Goal: Information Seeking & Learning: Learn about a topic

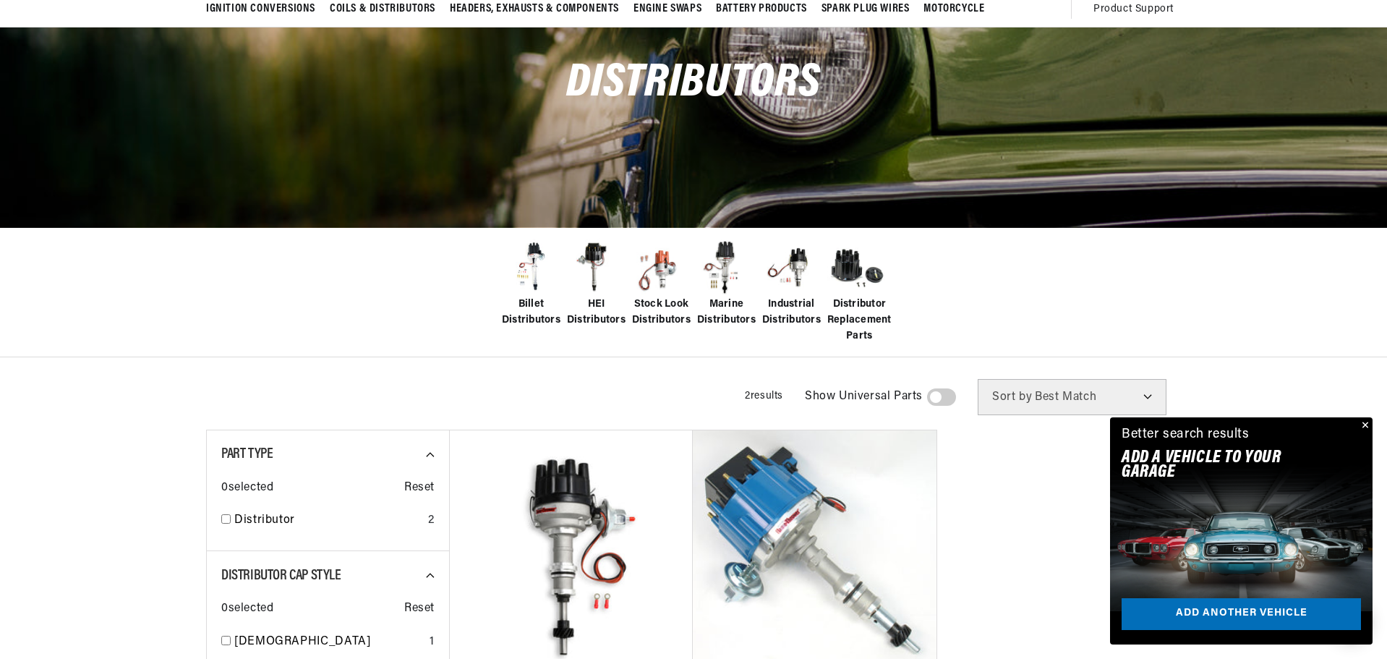
scroll to position [145, 0]
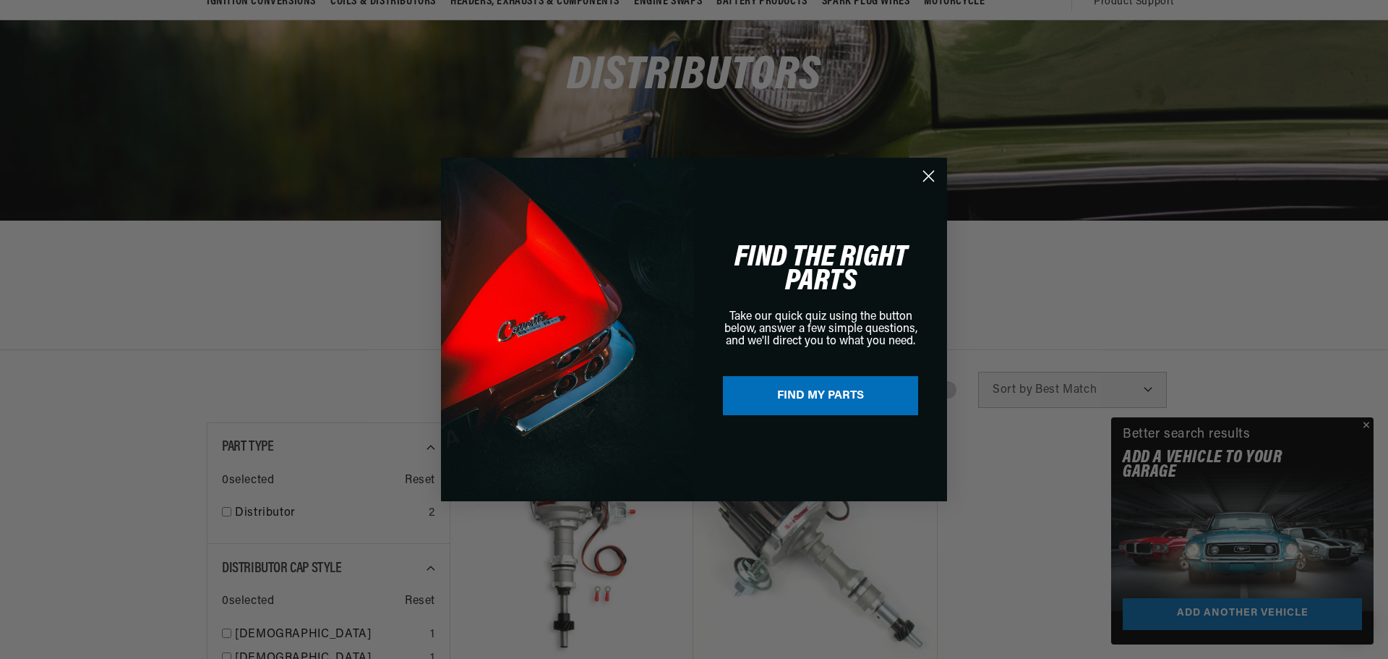
click at [1367, 428] on div "Close dialog FIND THE RIGHT PARTS Take our quick quiz using the button below, a…" at bounding box center [694, 329] width 1388 height 659
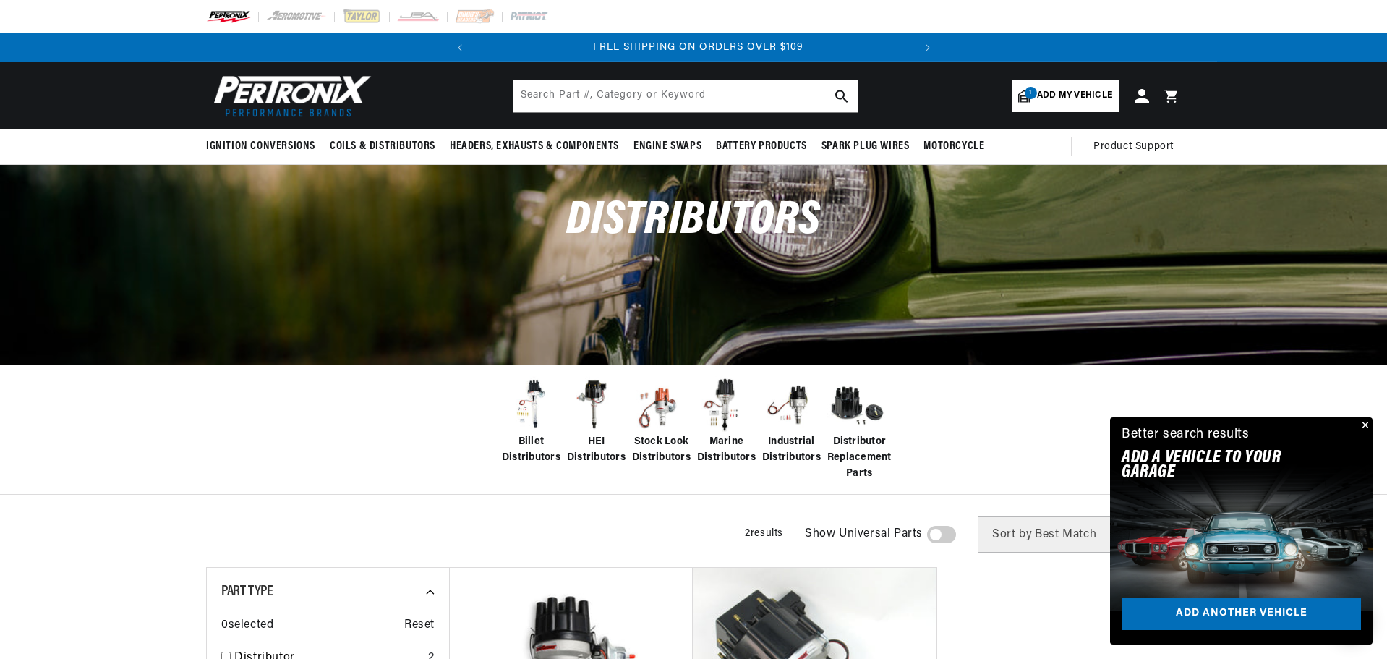
scroll to position [0, 438]
click at [665, 437] on span "Stock Look Distributors" at bounding box center [661, 450] width 59 height 33
click at [665, 445] on span "Stock Look Distributors" at bounding box center [661, 450] width 59 height 33
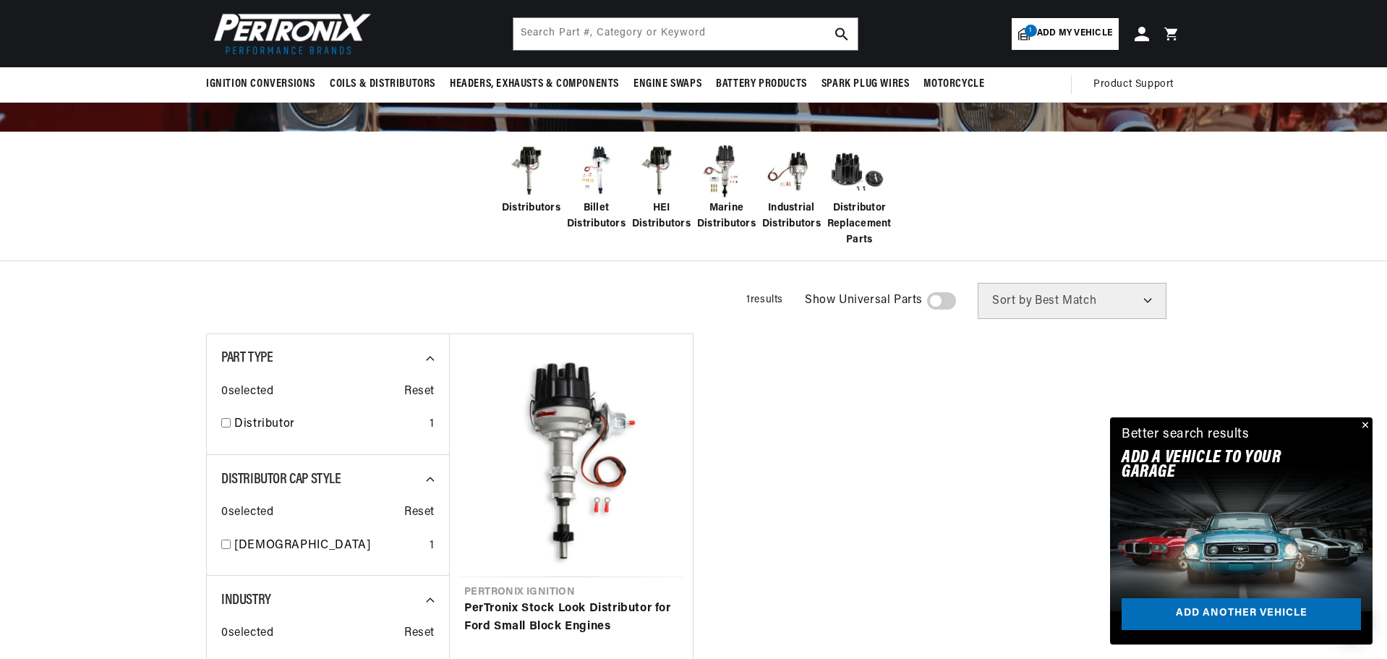
scroll to position [217, 0]
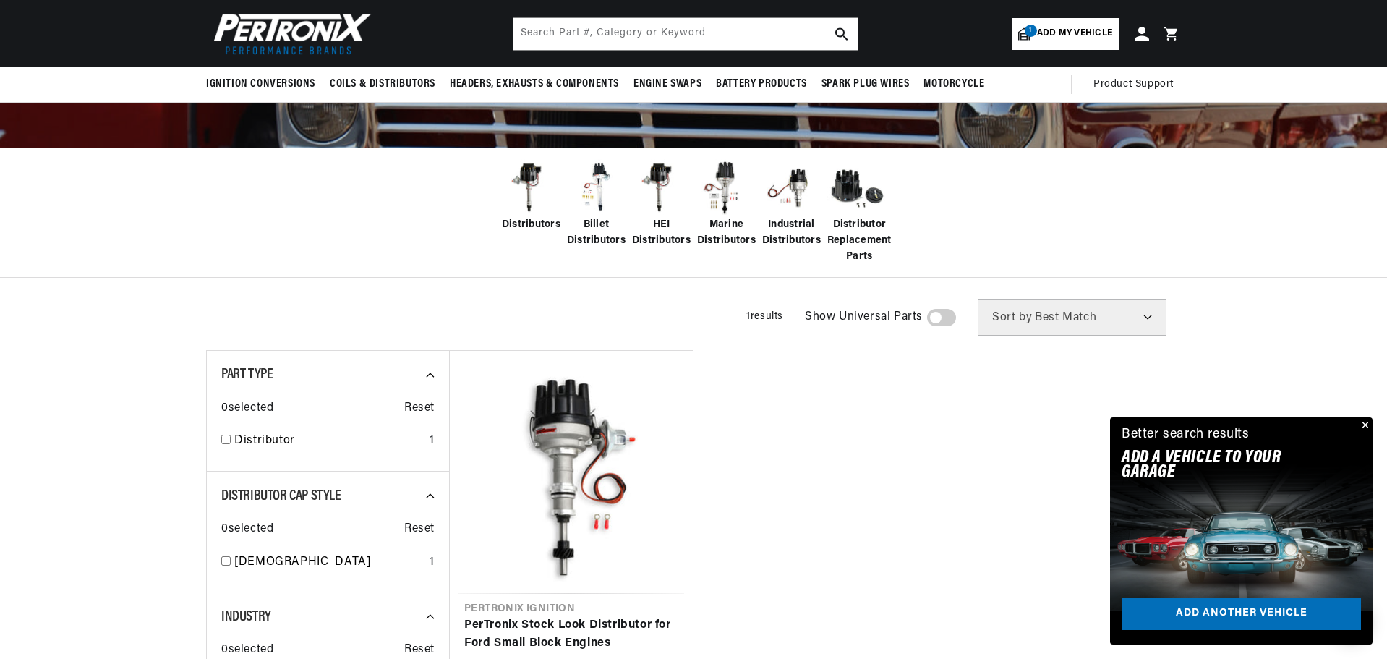
click at [532, 217] on span "Distributors" at bounding box center [531, 225] width 59 height 16
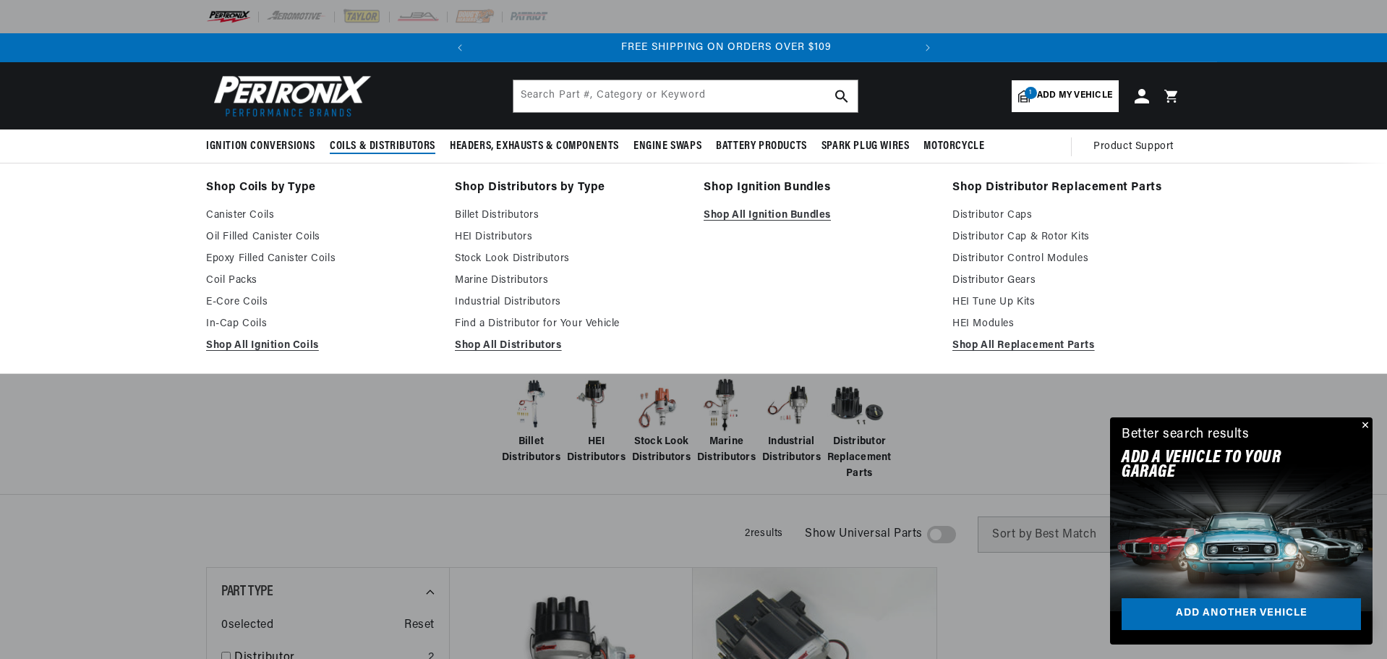
scroll to position [0, 438]
click at [364, 142] on span "Coils & Distributors" at bounding box center [383, 146] width 106 height 15
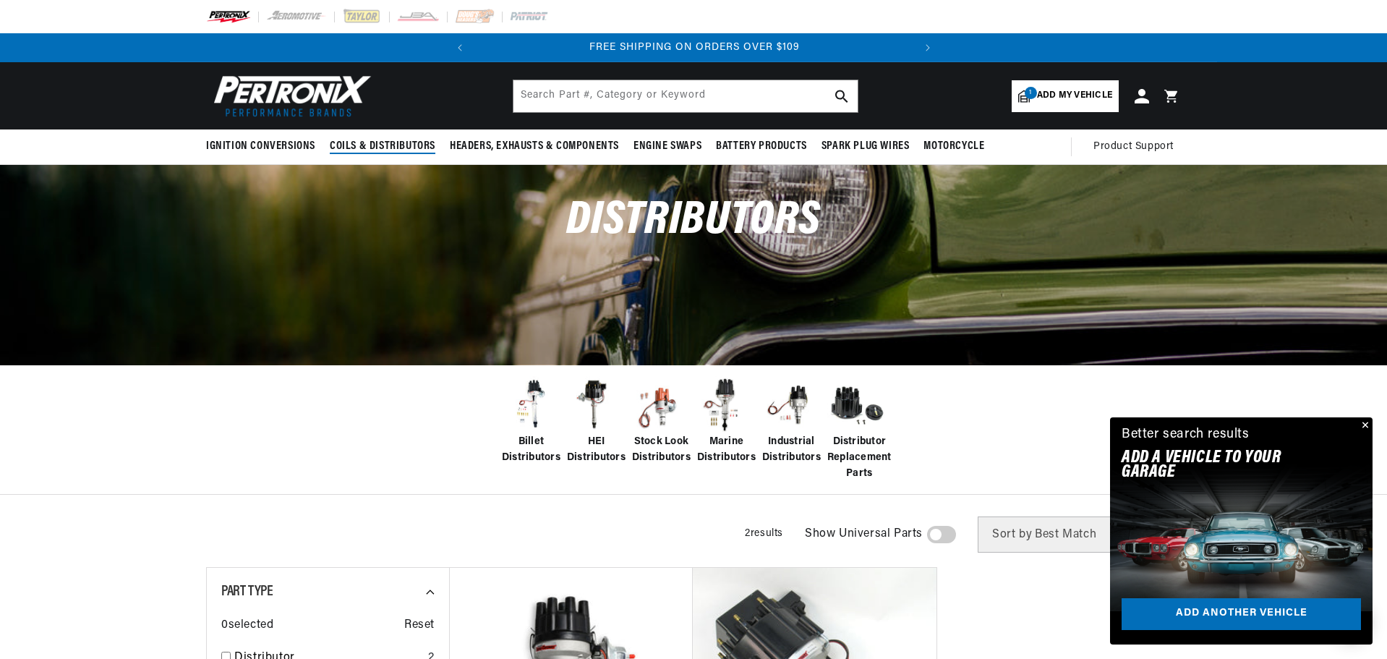
click at [370, 147] on span "Coils & Distributors" at bounding box center [383, 146] width 106 height 15
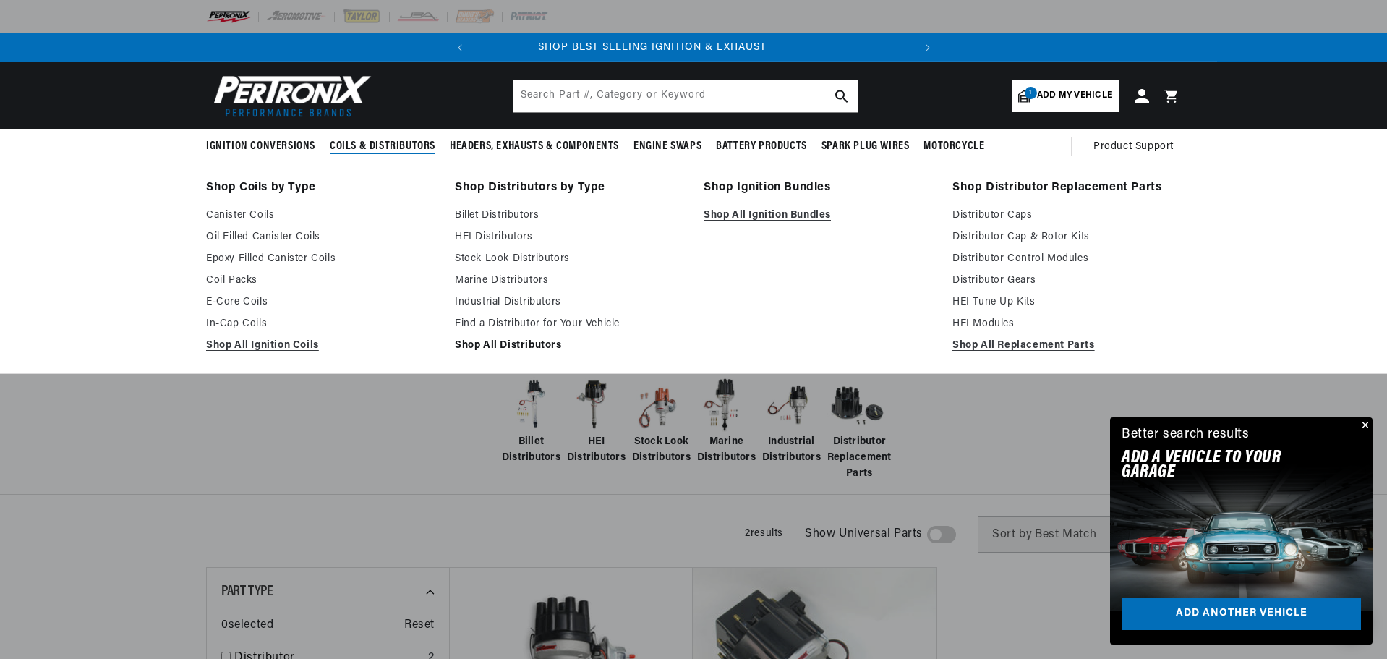
scroll to position [0, 0]
click at [520, 347] on link "Shop All Distributors" at bounding box center [569, 345] width 228 height 17
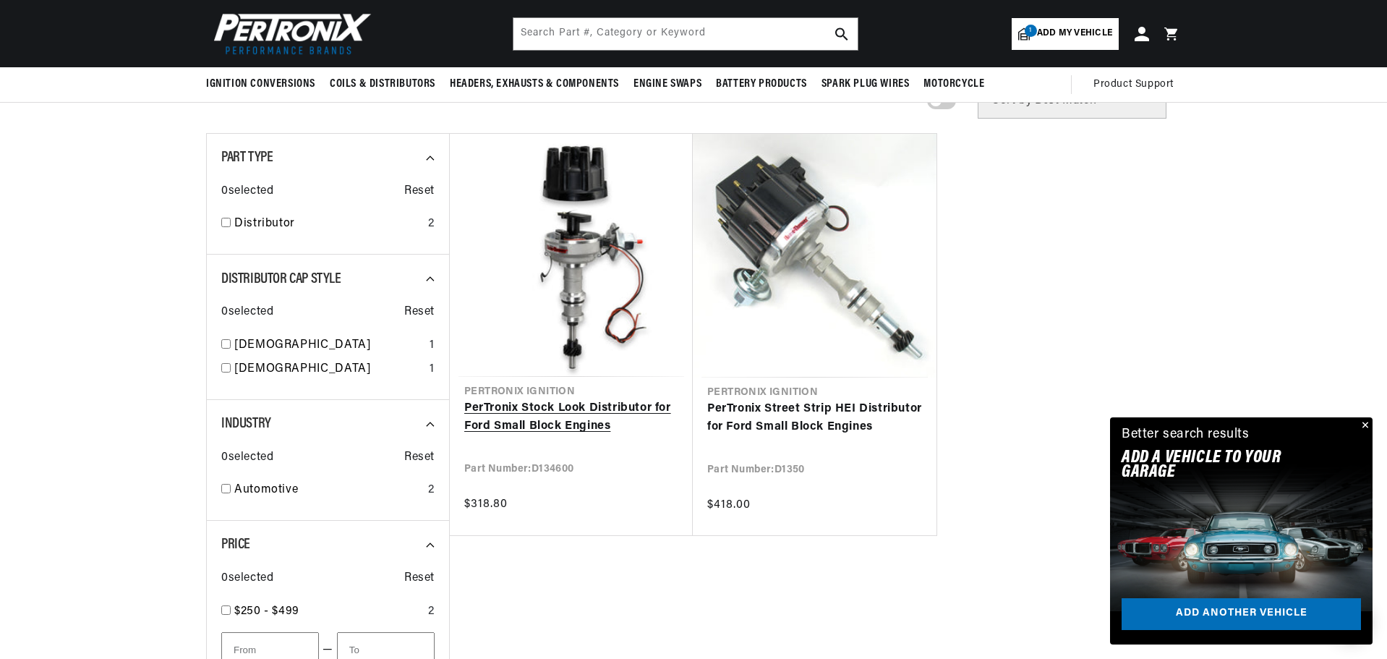
scroll to position [0, 438]
click at [559, 414] on link "PerTronix Stock Look Distributor for Ford Small Block Engines" at bounding box center [571, 417] width 214 height 37
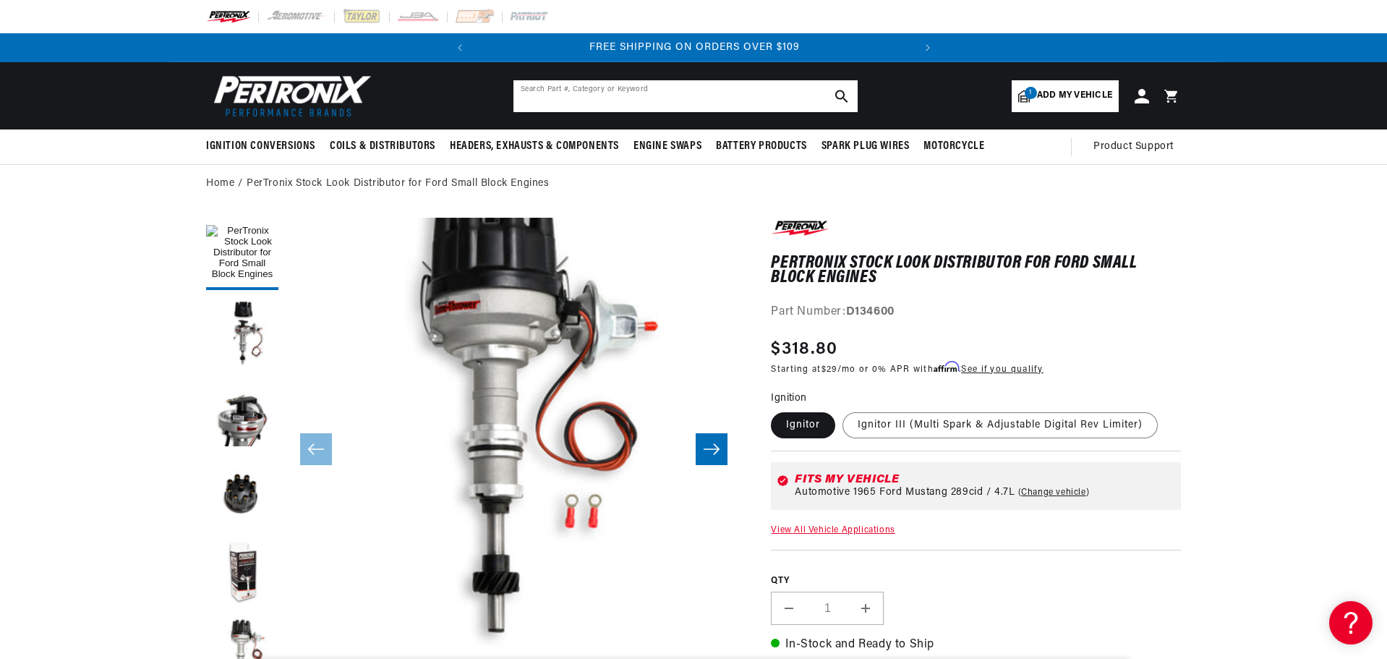
click at [630, 102] on input "text" at bounding box center [685, 96] width 344 height 32
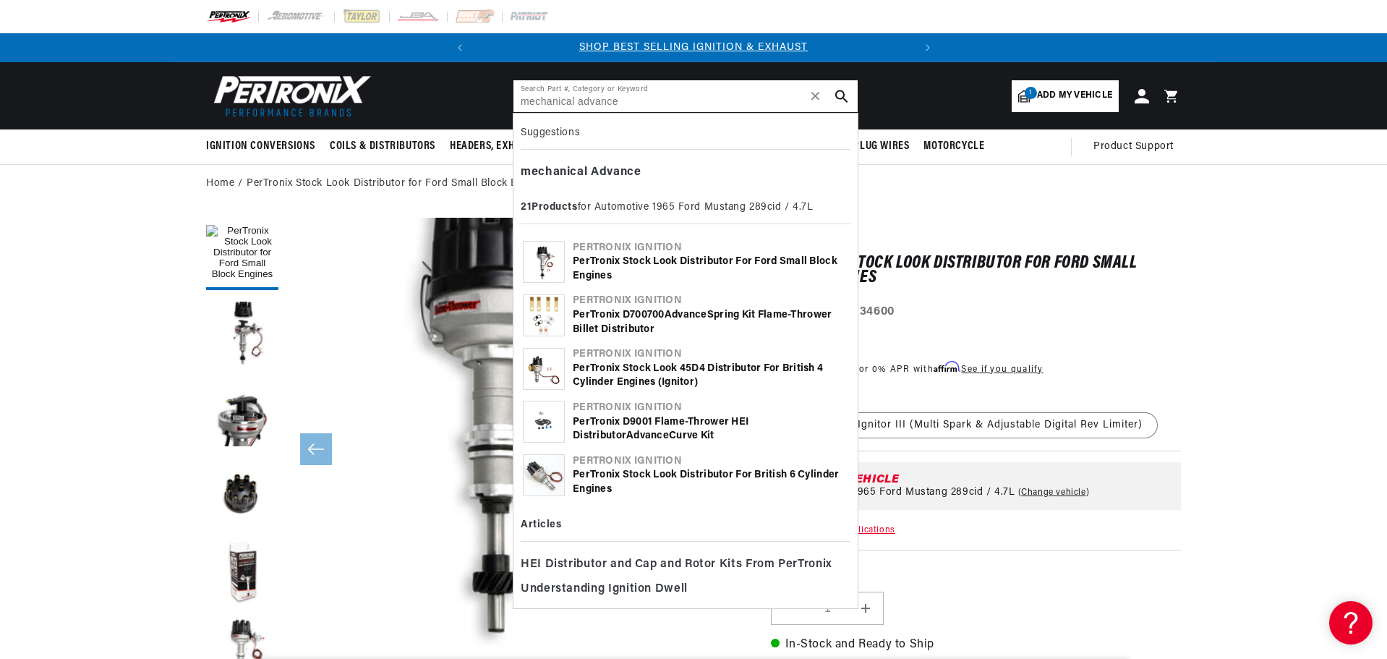
type input "mechanical advance"
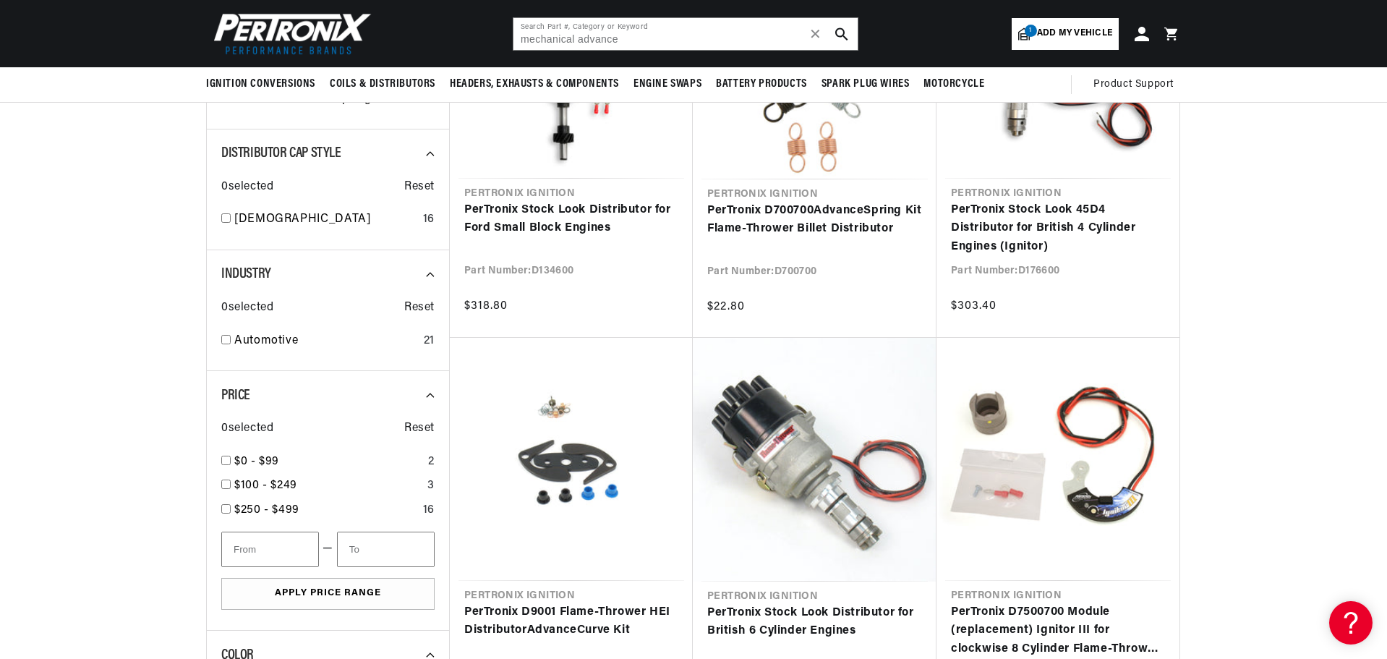
scroll to position [145, 0]
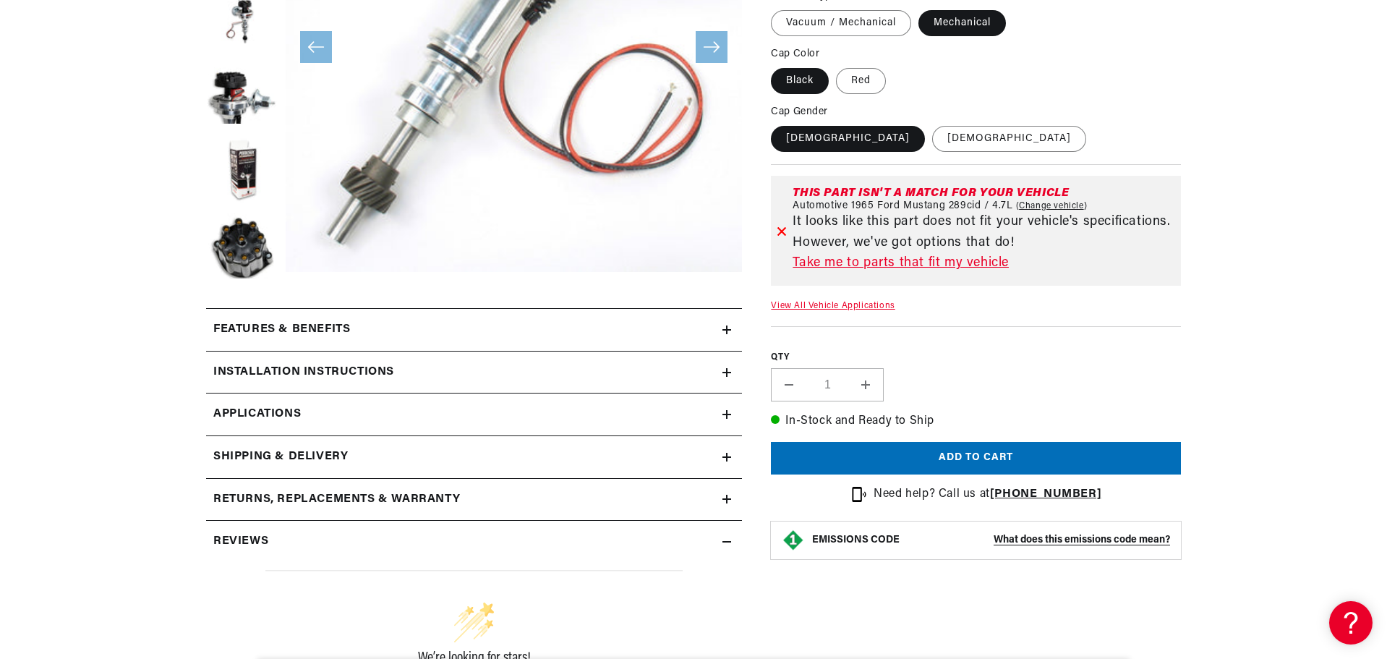
scroll to position [434, 0]
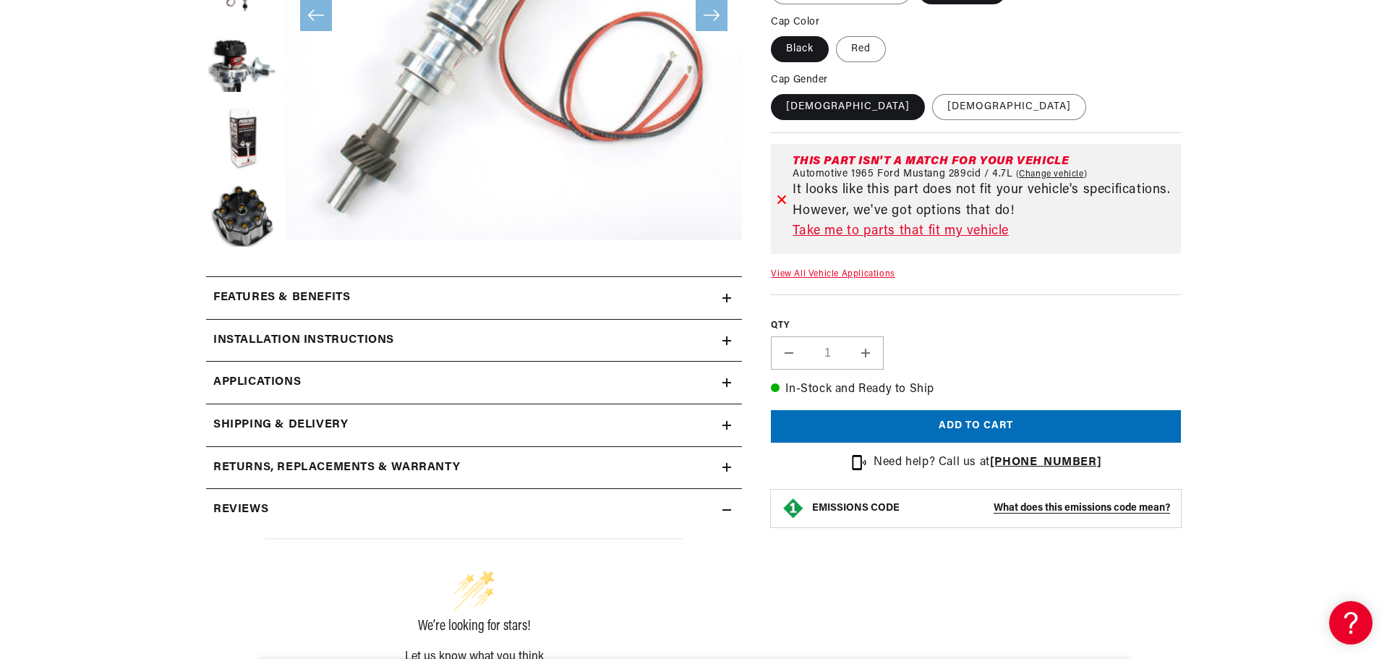
click at [727, 294] on icon at bounding box center [727, 298] width 0 height 9
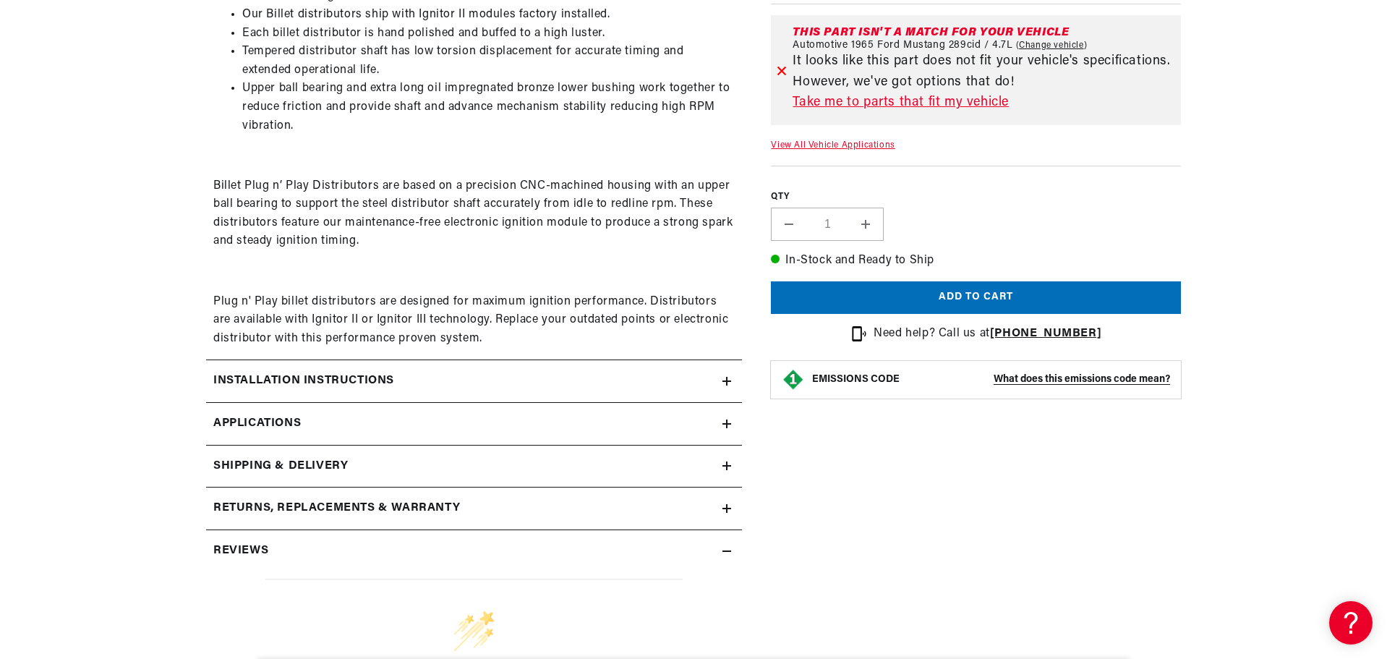
scroll to position [0, 0]
click at [732, 419] on link "Applications" at bounding box center [474, 424] width 536 height 43
